Goal: Task Accomplishment & Management: Manage account settings

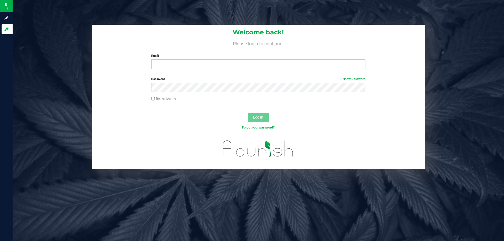
click at [274, 63] on input "Email" at bounding box center [258, 64] width 214 height 9
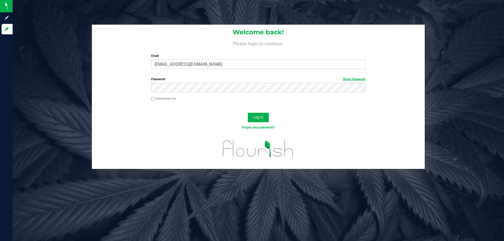
drag, startPoint x: 361, startPoint y: 81, endPoint x: 355, endPoint y: 79, distance: 6.1
click at [361, 81] on link "Show Password" at bounding box center [354, 79] width 23 height 4
click at [180, 65] on input "[EMAIL_ADDRESS][DOMAIN_NAME]" at bounding box center [258, 64] width 214 height 9
type input "[EMAIL_ADDRESS][DOMAIN_NAME]"
click at [256, 113] on div "Log In" at bounding box center [258, 120] width 333 height 18
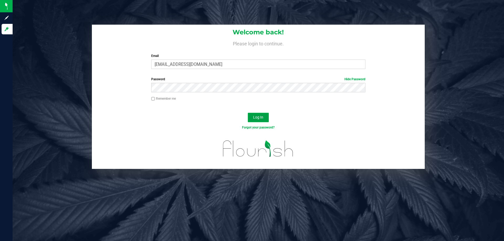
click at [256, 115] on span "Log In" at bounding box center [258, 117] width 10 height 4
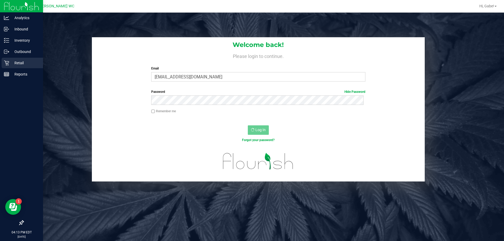
click at [2, 61] on div "Retail" at bounding box center [22, 63] width 41 height 11
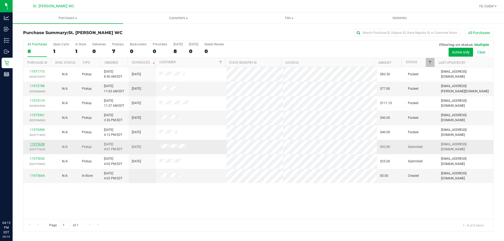
click at [37, 143] on link "11975638" at bounding box center [37, 145] width 15 height 4
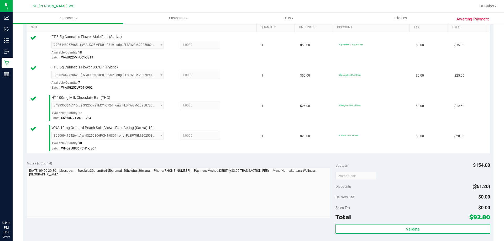
scroll to position [158, 0]
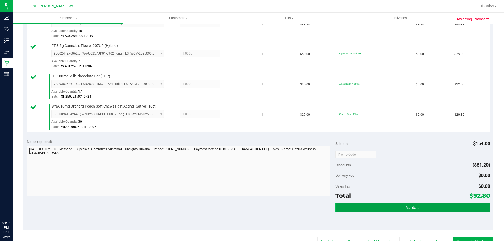
click at [353, 208] on button "Validate" at bounding box center [413, 207] width 154 height 9
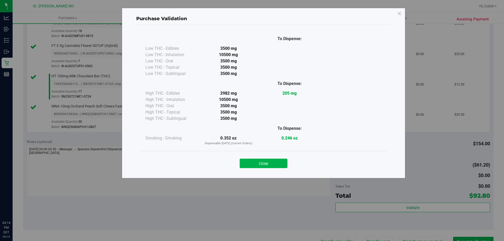
click at [252, 166] on button "Close" at bounding box center [264, 163] width 48 height 9
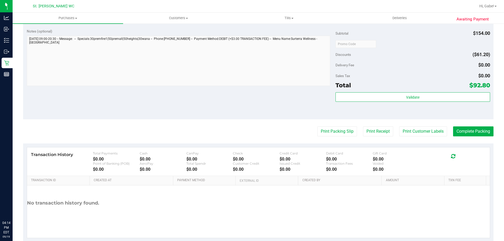
scroll to position [279, 0]
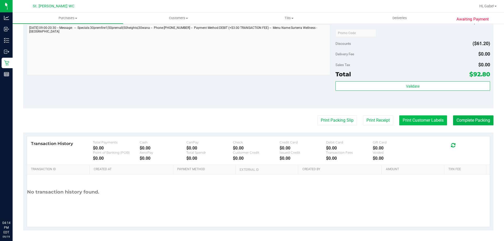
click at [405, 124] on button "Print Customer Labels" at bounding box center [423, 121] width 48 height 10
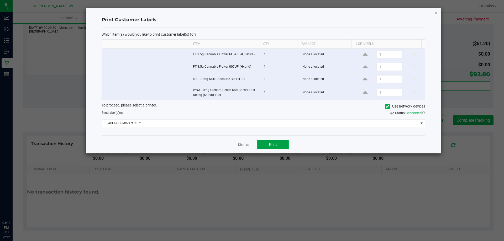
click at [274, 145] on span "Print" at bounding box center [273, 145] width 8 height 4
click at [244, 144] on link "Dismiss" at bounding box center [243, 145] width 11 height 4
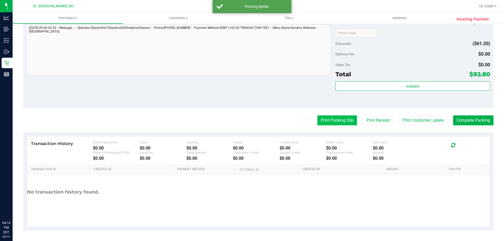
drag, startPoint x: 336, startPoint y: 128, endPoint x: 333, endPoint y: 121, distance: 8.2
click at [332, 119] on button "Print Packing Slip" at bounding box center [337, 121] width 40 height 10
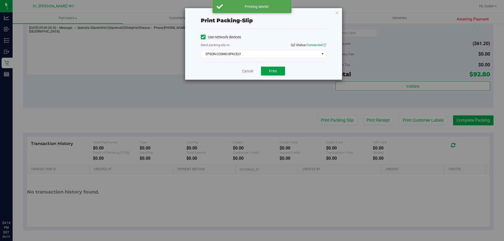
click at [280, 72] on button "Print" at bounding box center [273, 71] width 24 height 9
click at [245, 71] on link "Cancel" at bounding box center [247, 72] width 11 height 6
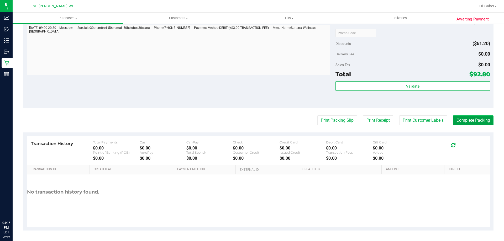
drag, startPoint x: 463, startPoint y: 120, endPoint x: 460, endPoint y: 120, distance: 3.4
click at [463, 119] on button "Complete Packing" at bounding box center [473, 121] width 40 height 10
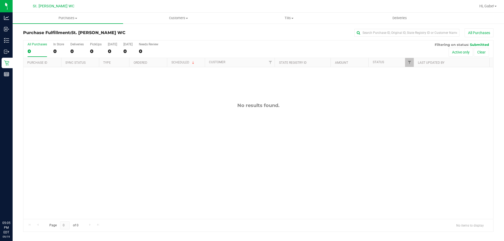
click at [224, 154] on div "No results found." at bounding box center [258, 160] width 470 height 187
click at [319, 112] on div "No results found." at bounding box center [258, 160] width 470 height 187
